Goal: Information Seeking & Learning: Learn about a topic

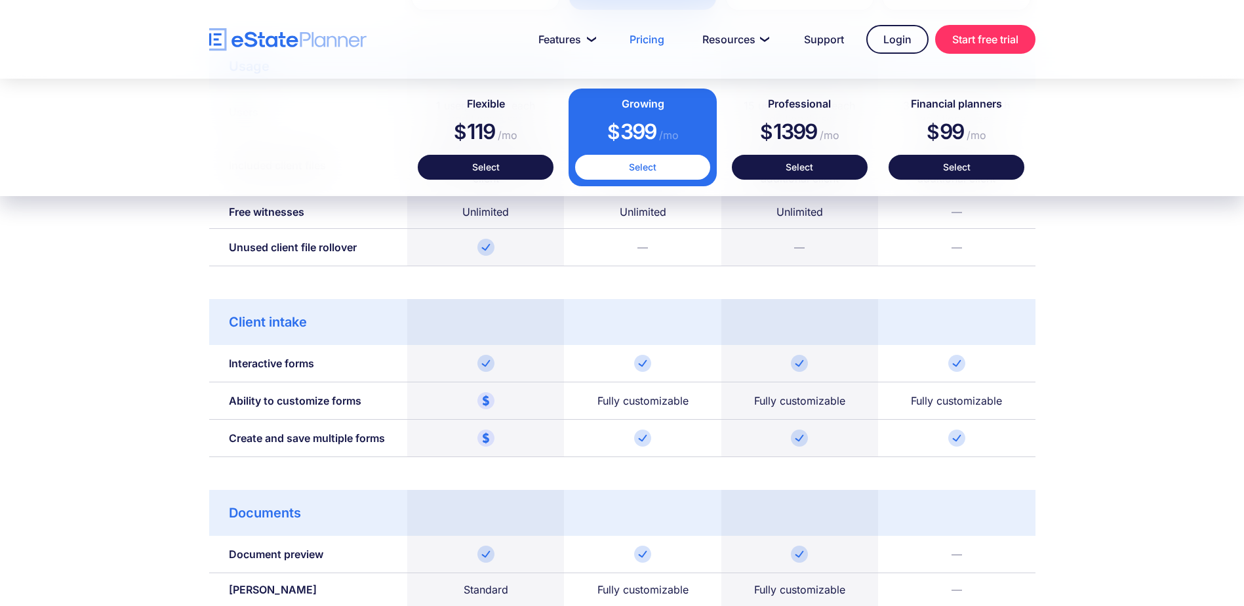
scroll to position [787, 0]
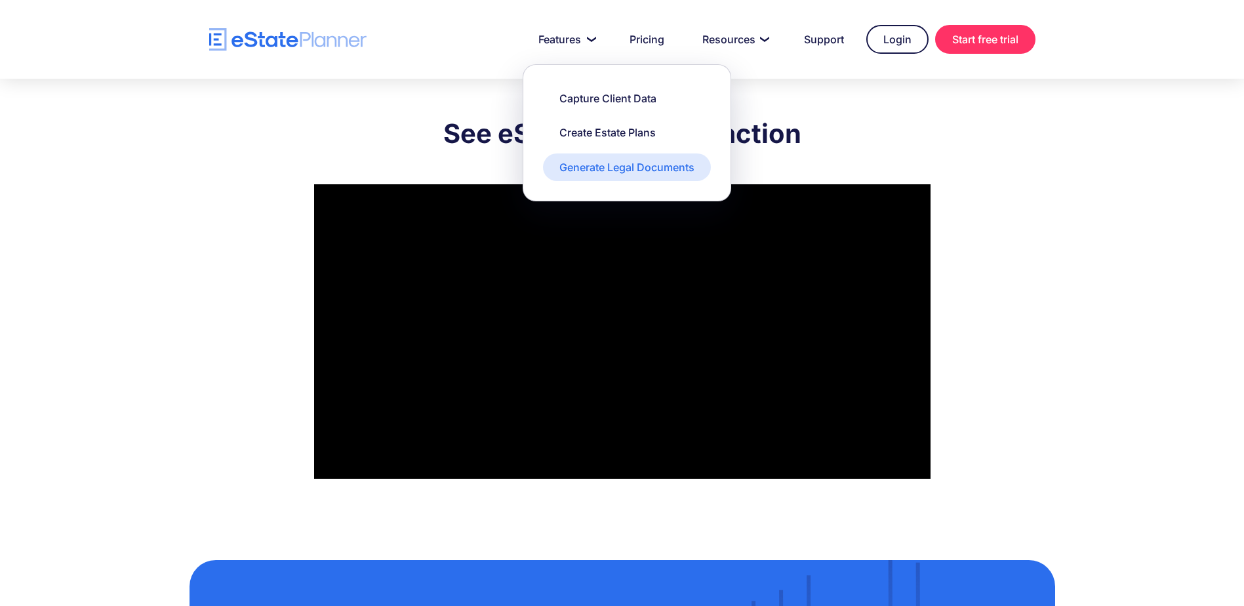
click at [605, 167] on div "Generate Legal Documents" at bounding box center [626, 167] width 135 height 14
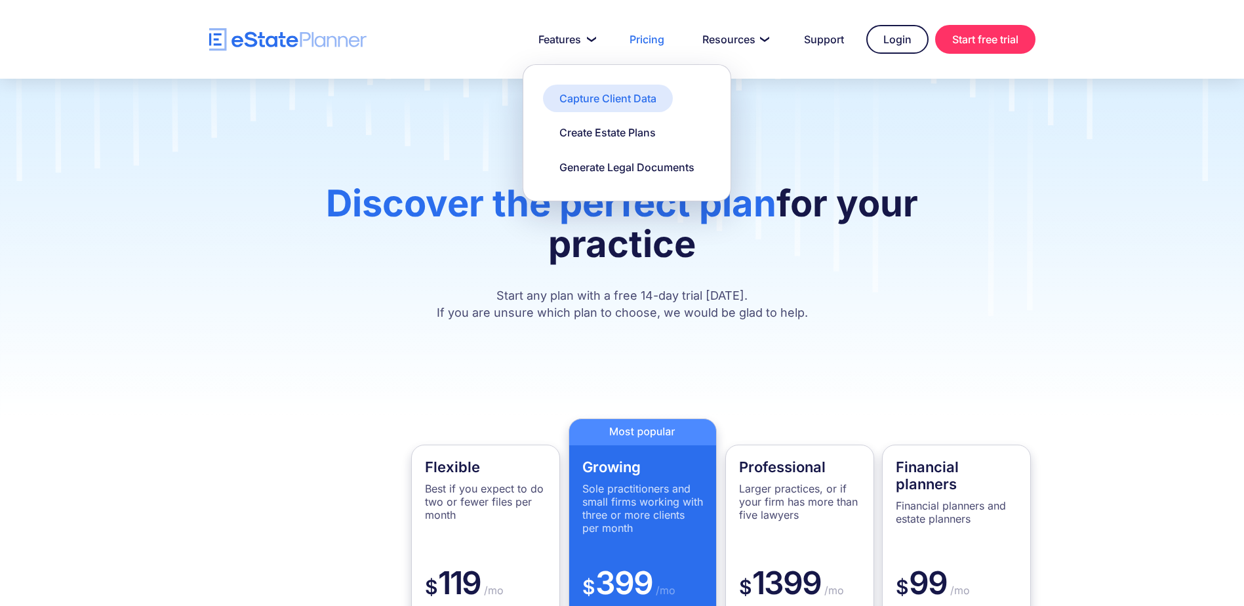
click at [599, 94] on div "Capture Client Data" at bounding box center [607, 98] width 97 height 14
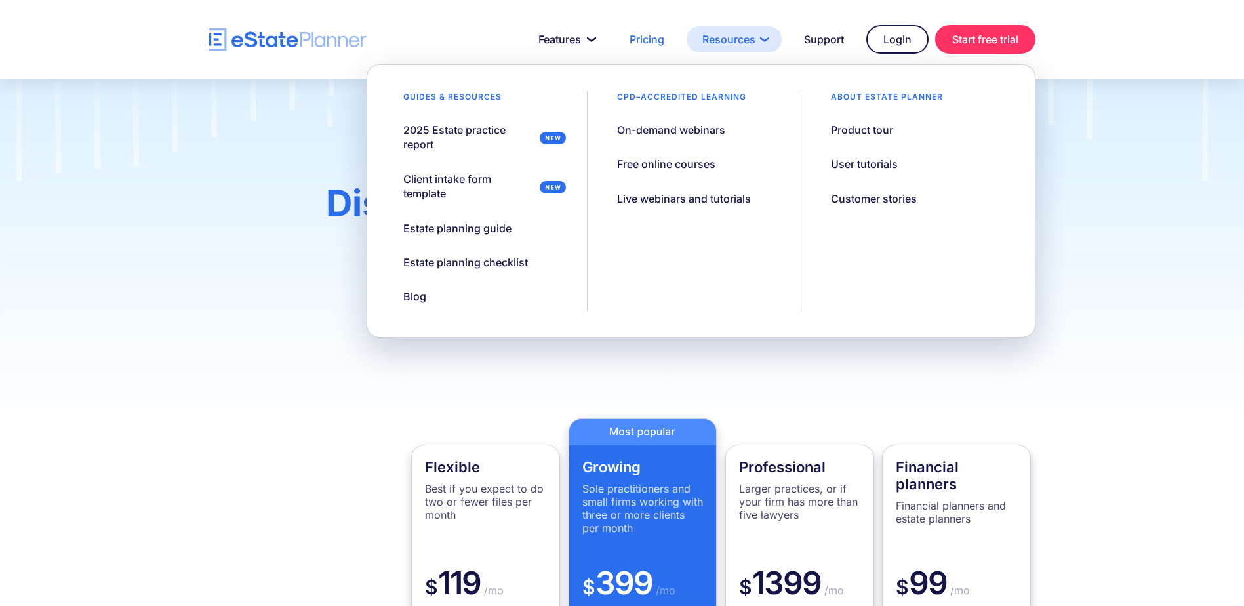
click at [736, 37] on link "Resources" at bounding box center [734, 39] width 95 height 26
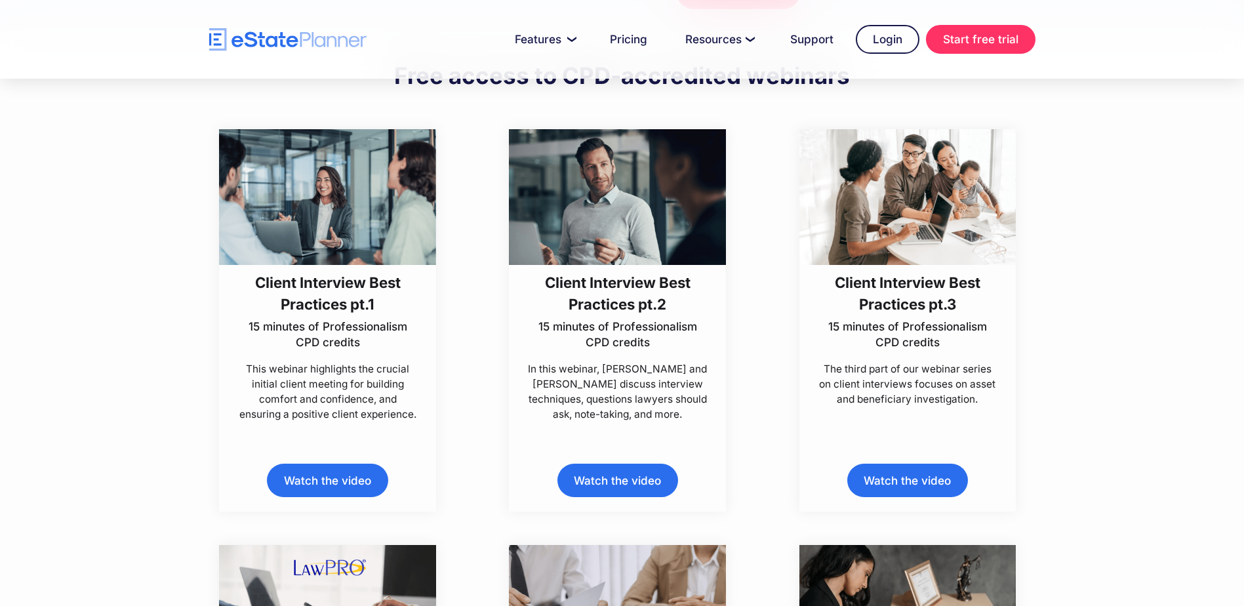
scroll to position [393, 0]
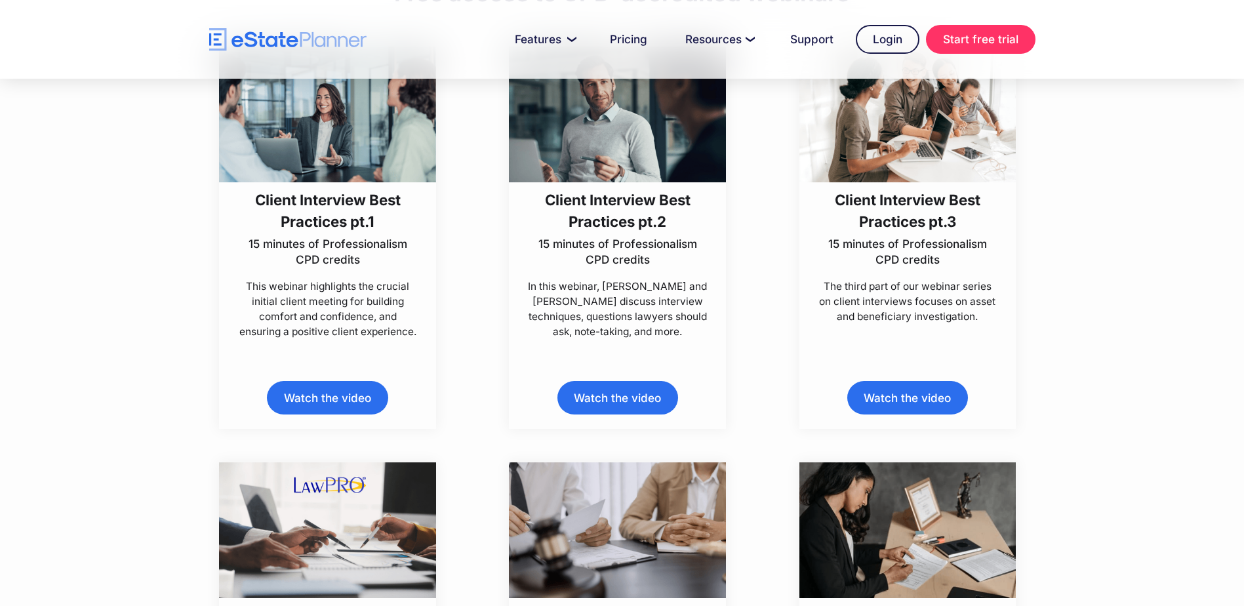
click at [302, 385] on link "Watch the video" at bounding box center [327, 397] width 121 height 33
